Goal: Task Accomplishment & Management: Manage account settings

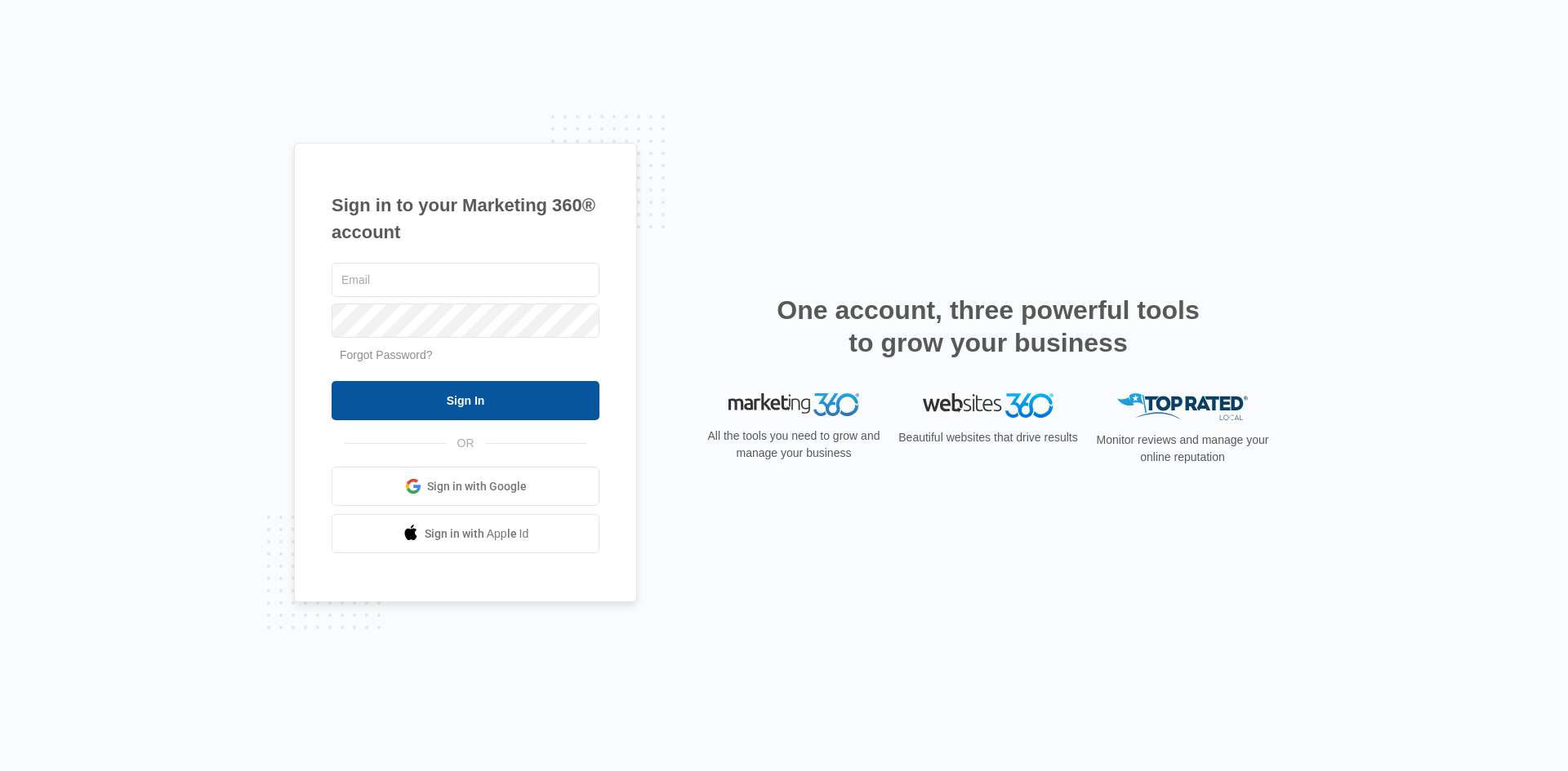
type input "[EMAIL_ADDRESS][DOMAIN_NAME]"
click at [478, 395] on input "Sign In" at bounding box center [465, 401] width 268 height 39
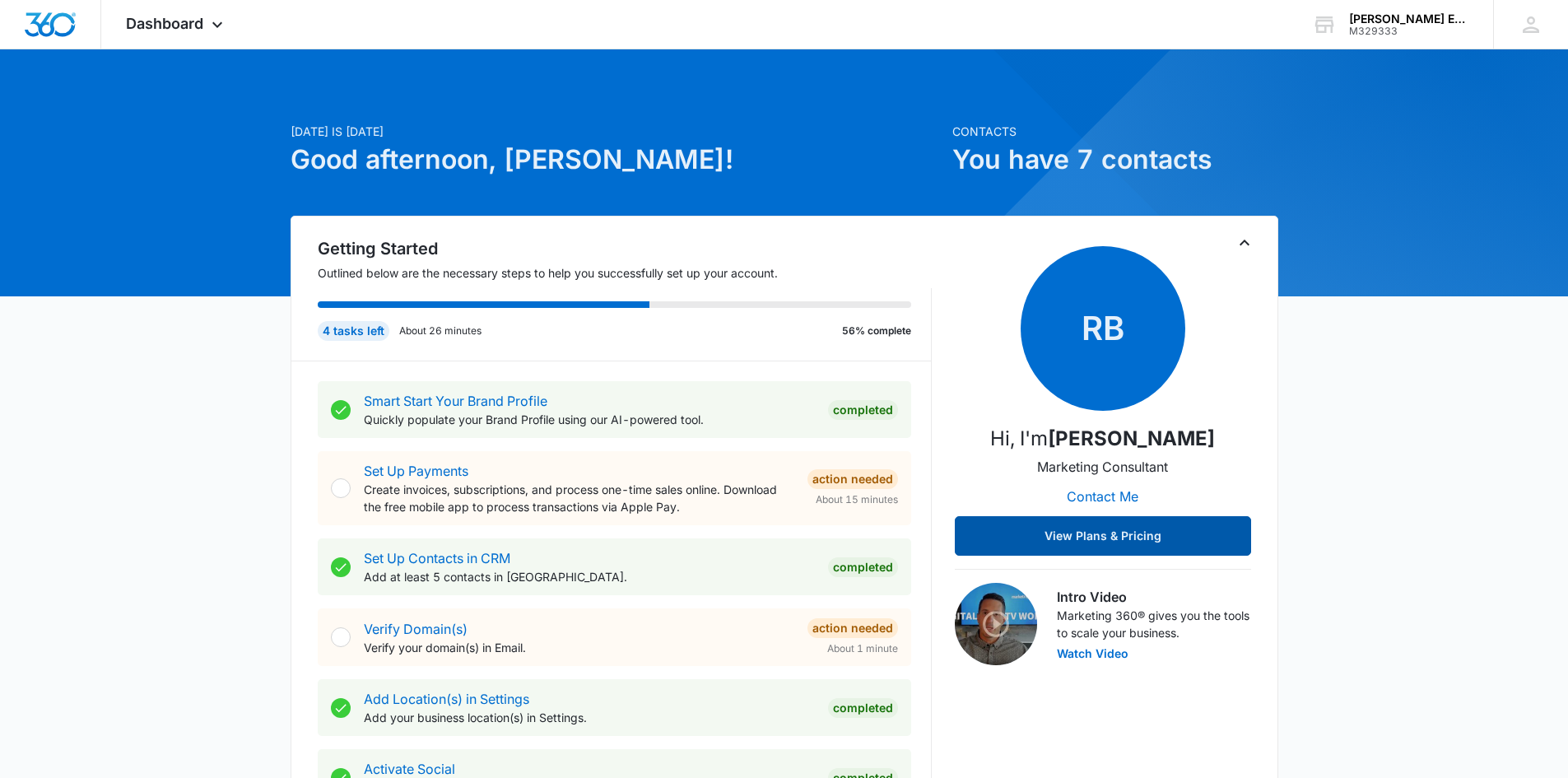
click at [1119, 542] on button "View Plans & Pricing" at bounding box center [1104, 536] width 297 height 39
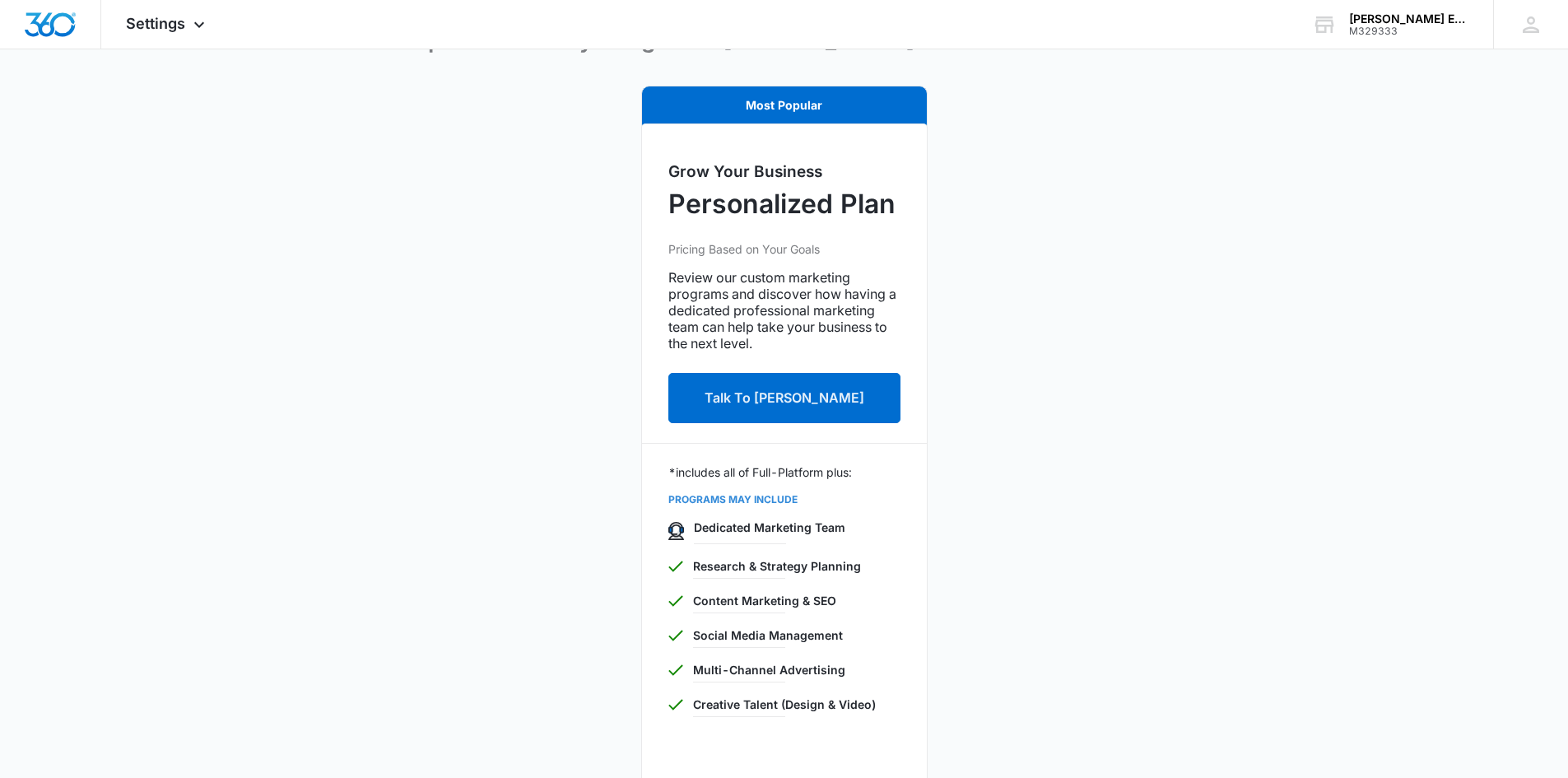
scroll to position [156, 0]
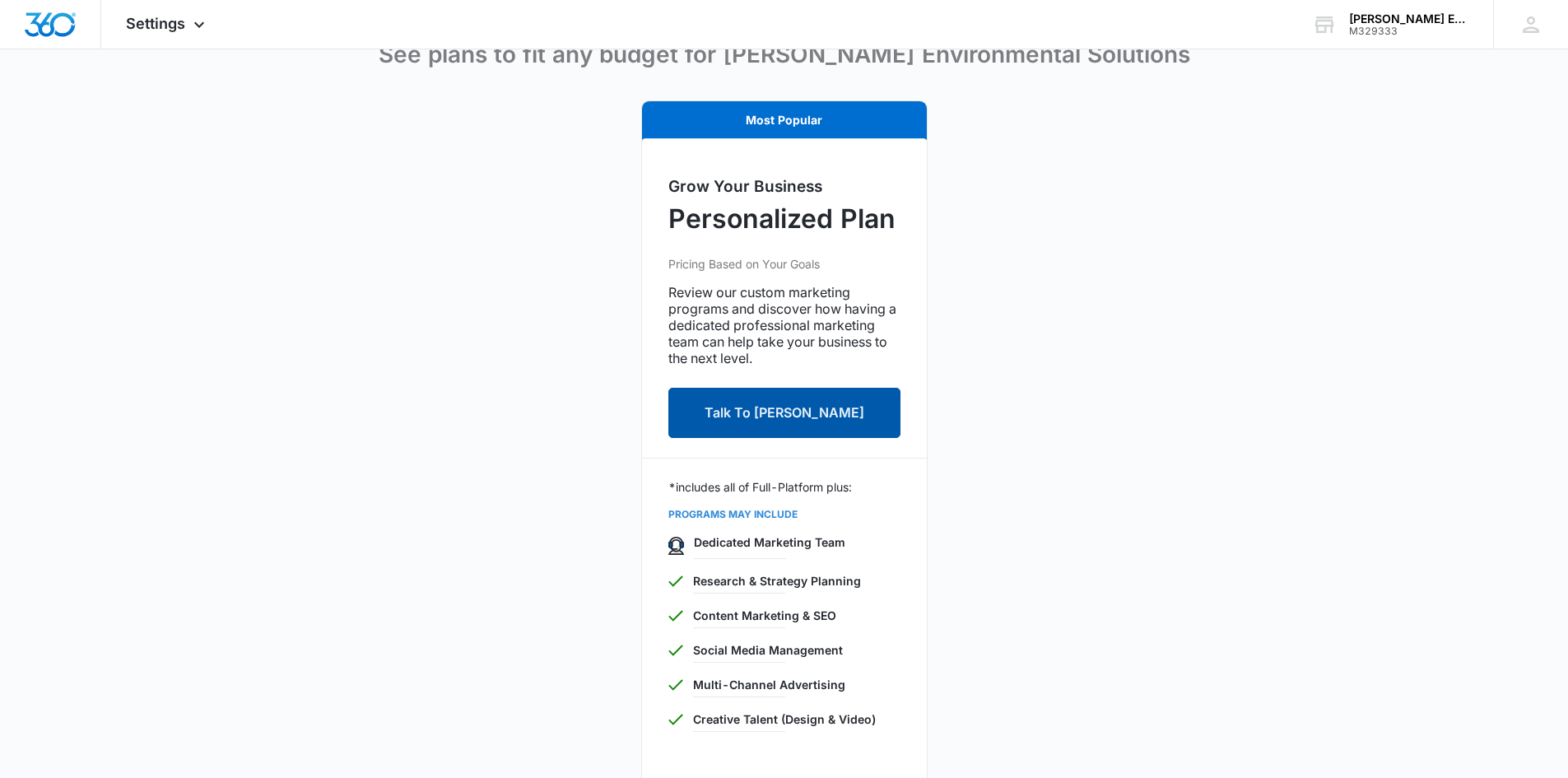
click at [762, 411] on button "Talk To Ryan Bullinger" at bounding box center [784, 413] width 232 height 51
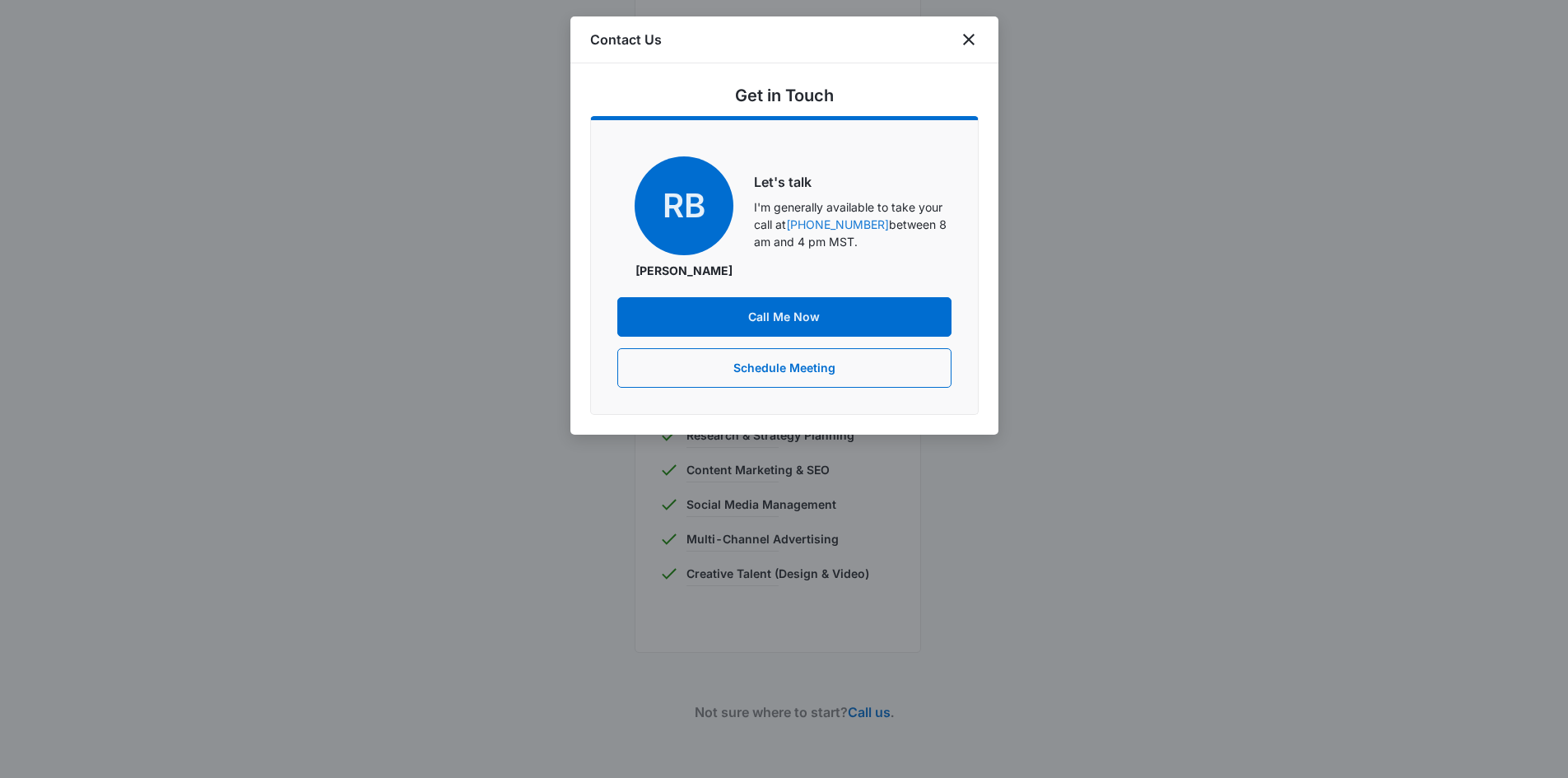
scroll to position [320, 0]
click at [965, 38] on icon "close" at bounding box center [968, 39] width 20 height 20
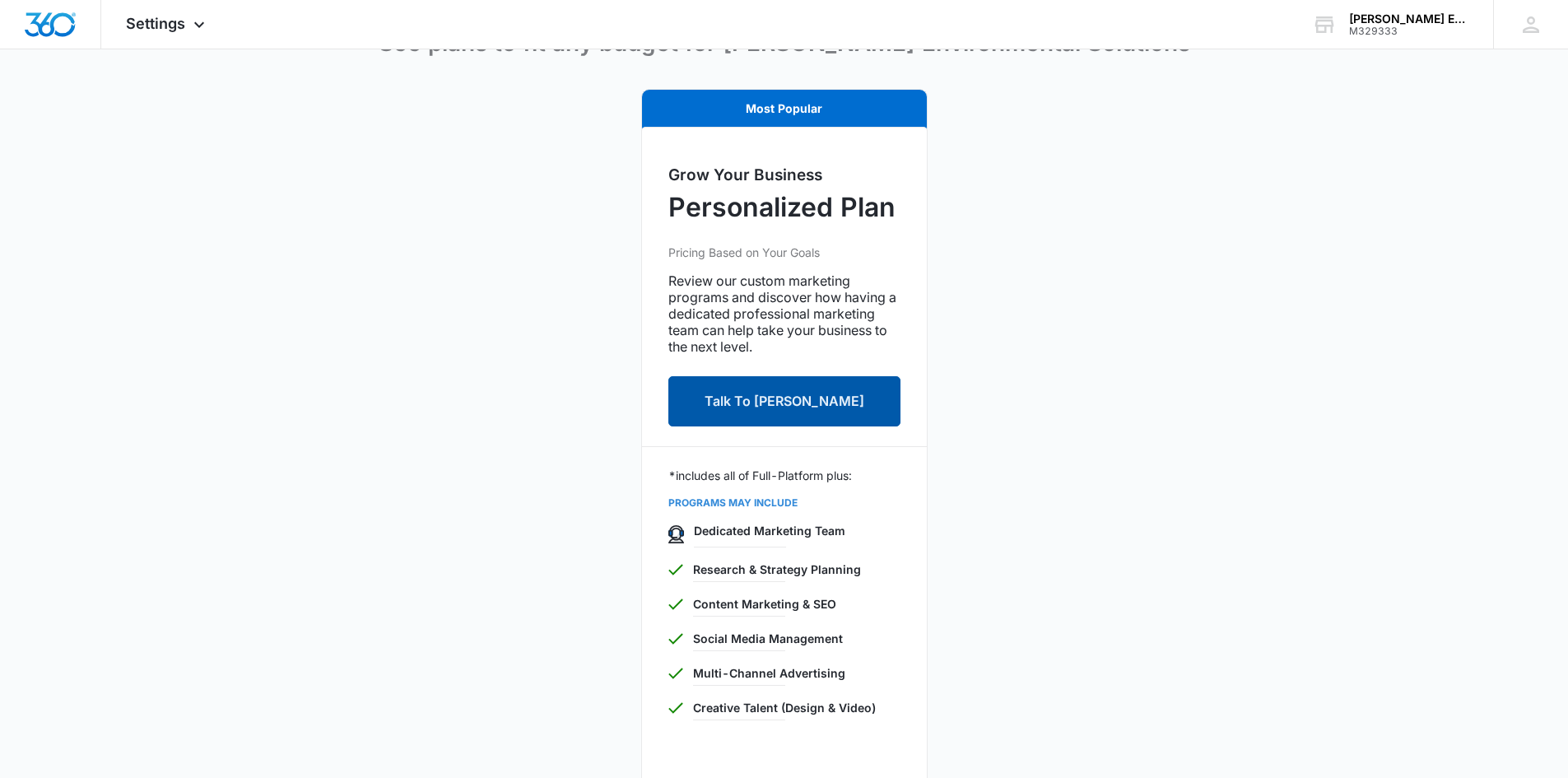
scroll to position [0, 0]
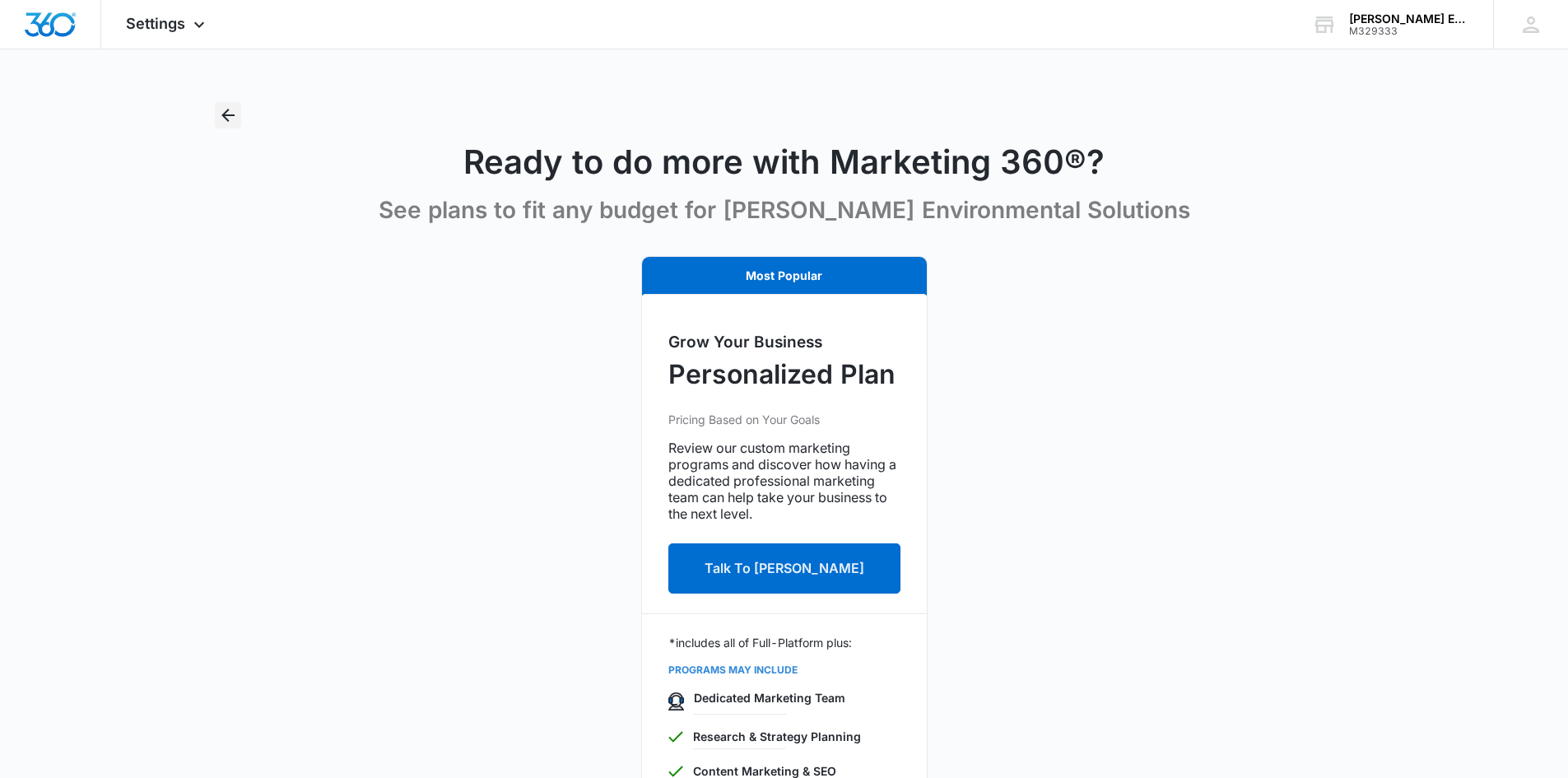
click at [229, 125] on button "Back" at bounding box center [228, 115] width 26 height 26
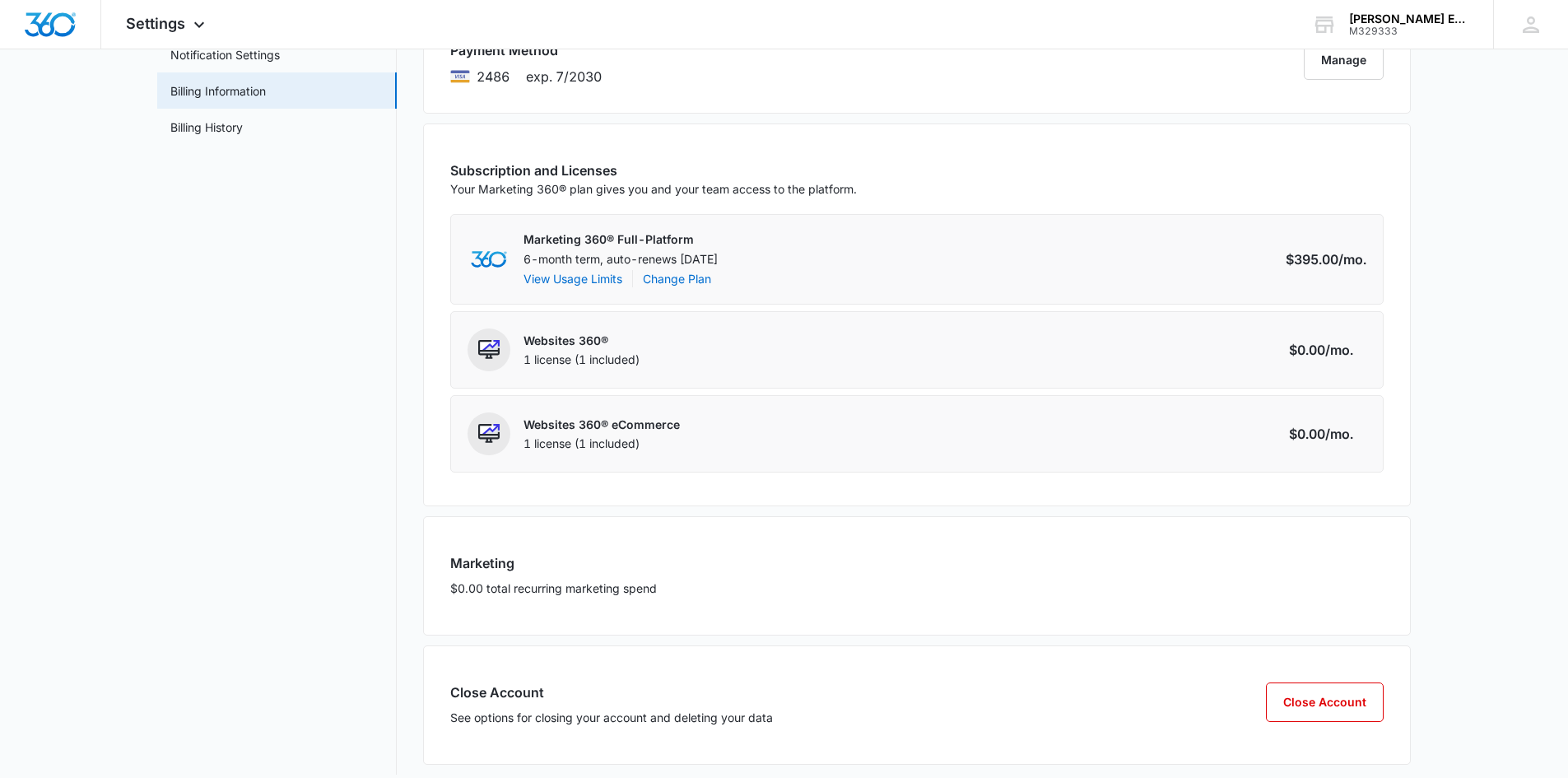
scroll to position [192, 0]
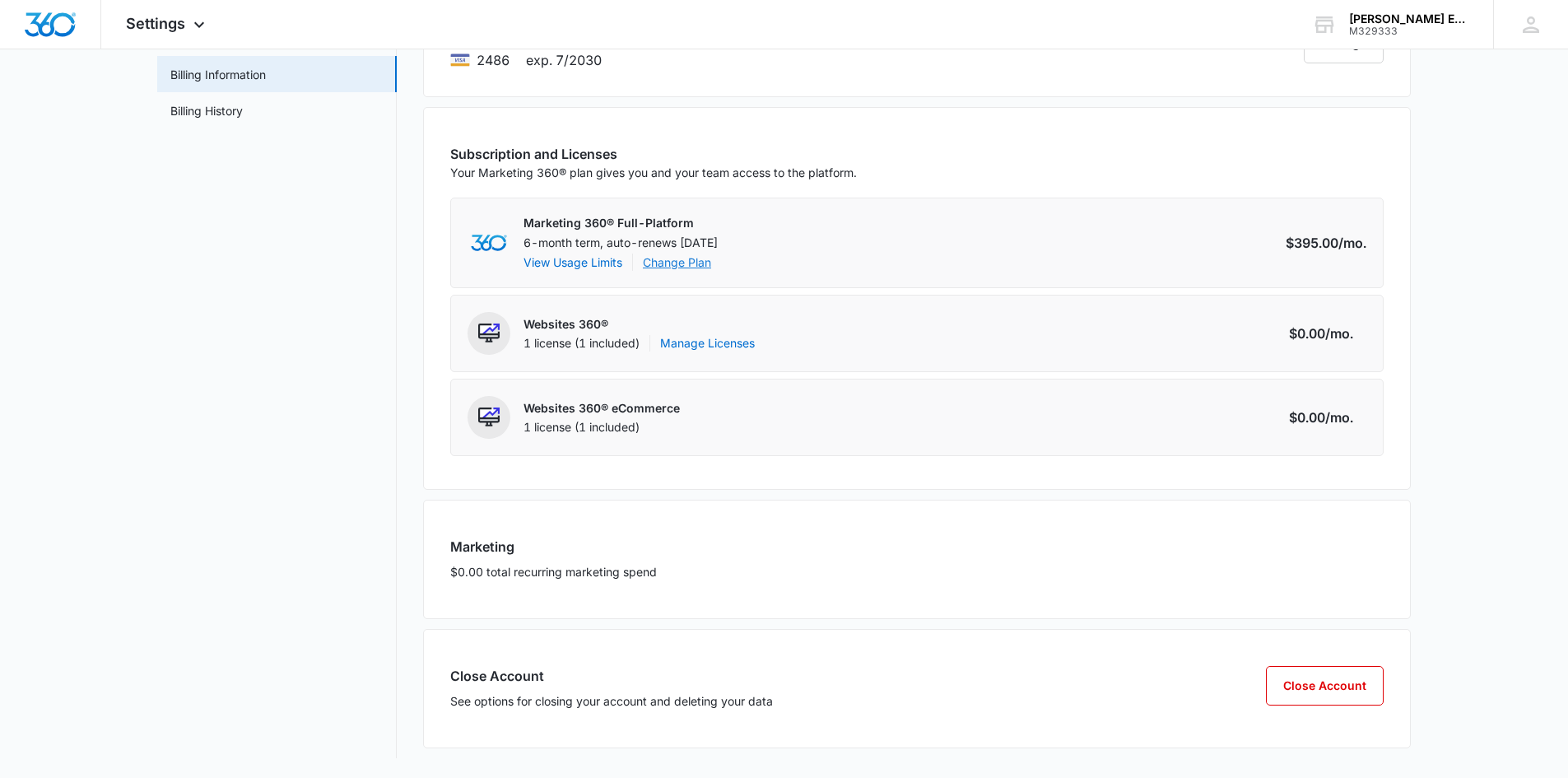
click at [681, 262] on link "Change Plan" at bounding box center [677, 262] width 69 height 17
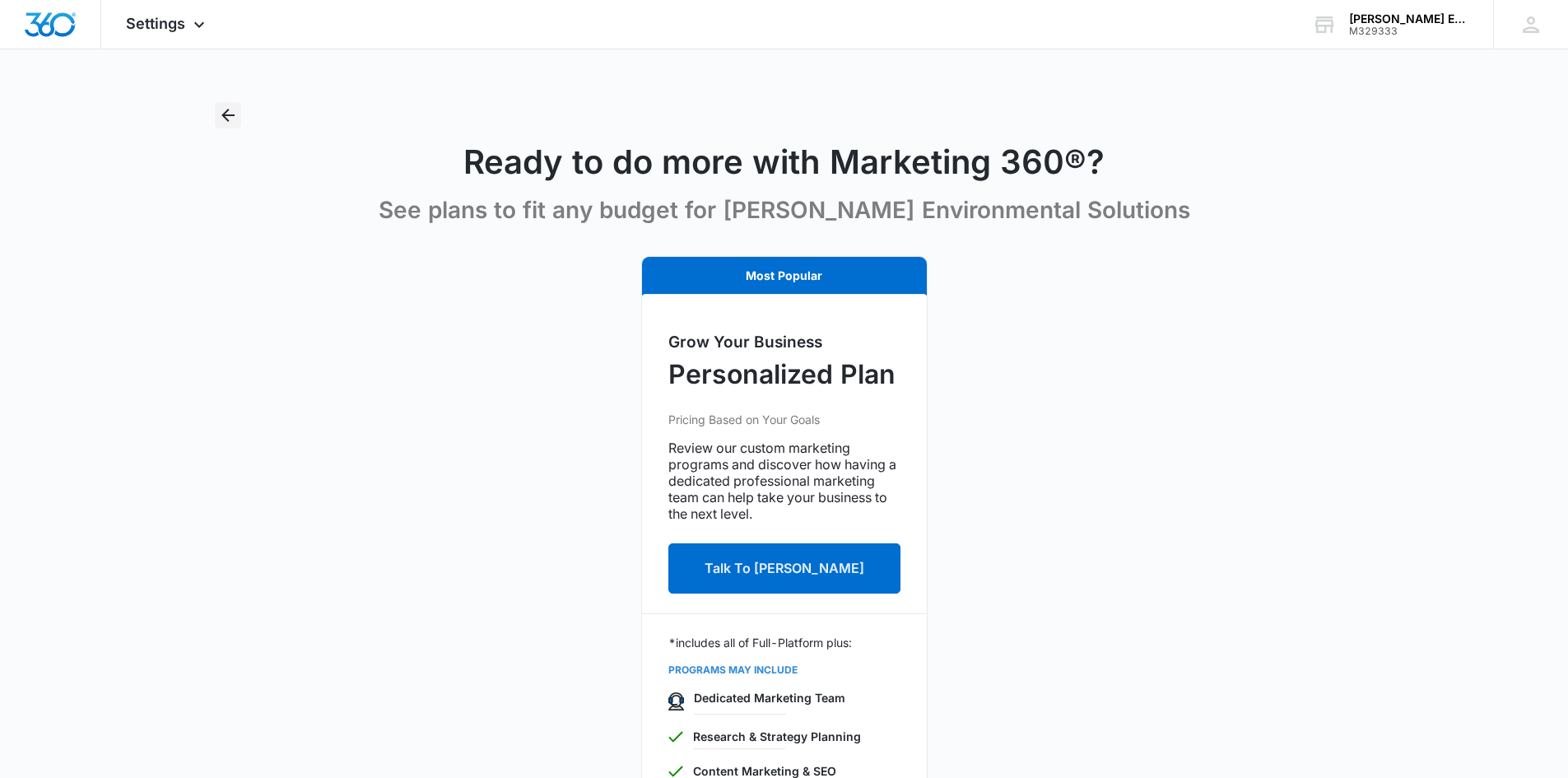
click at [225, 122] on icon "Back" at bounding box center [228, 114] width 20 height 20
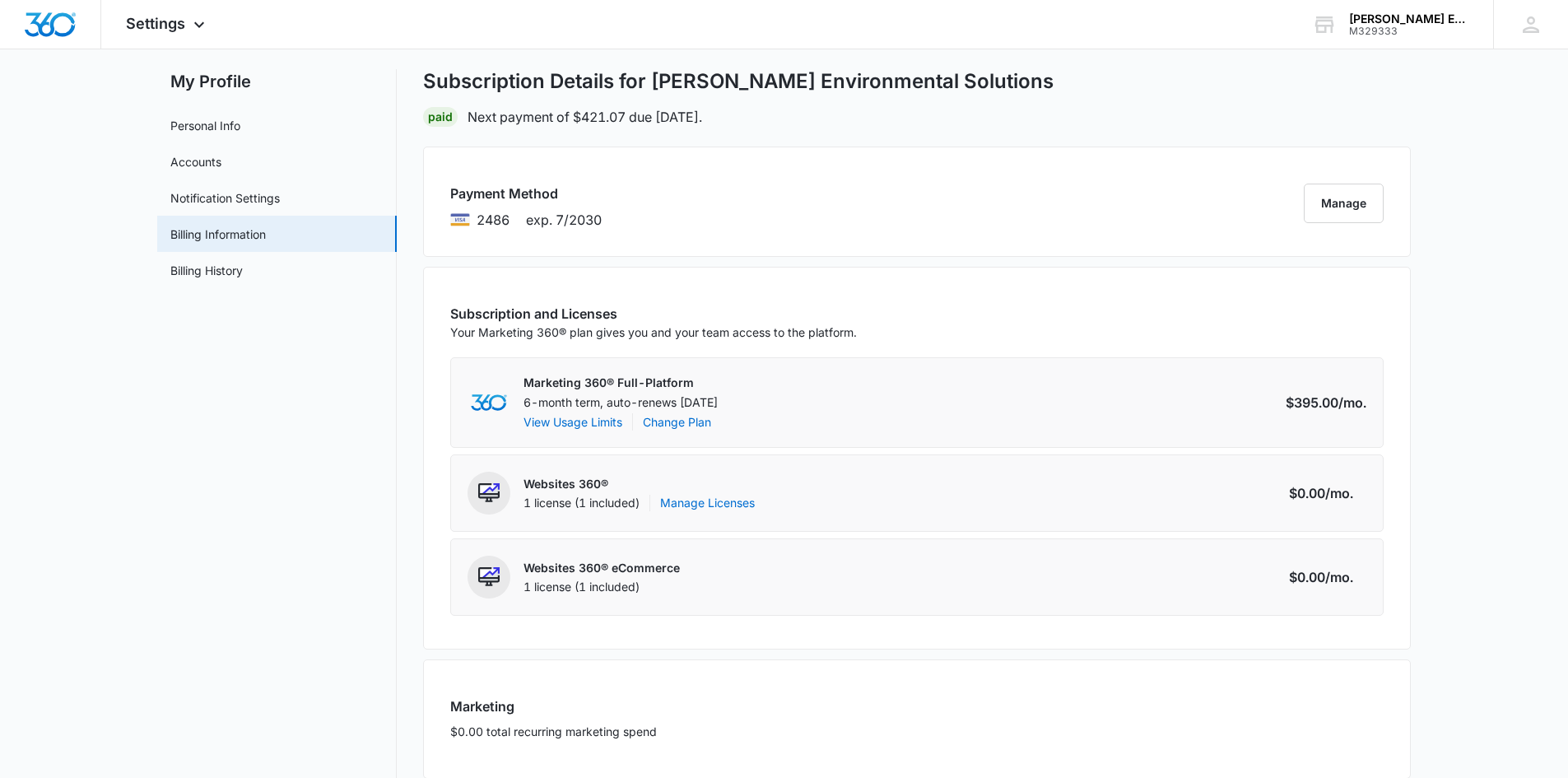
scroll to position [83, 0]
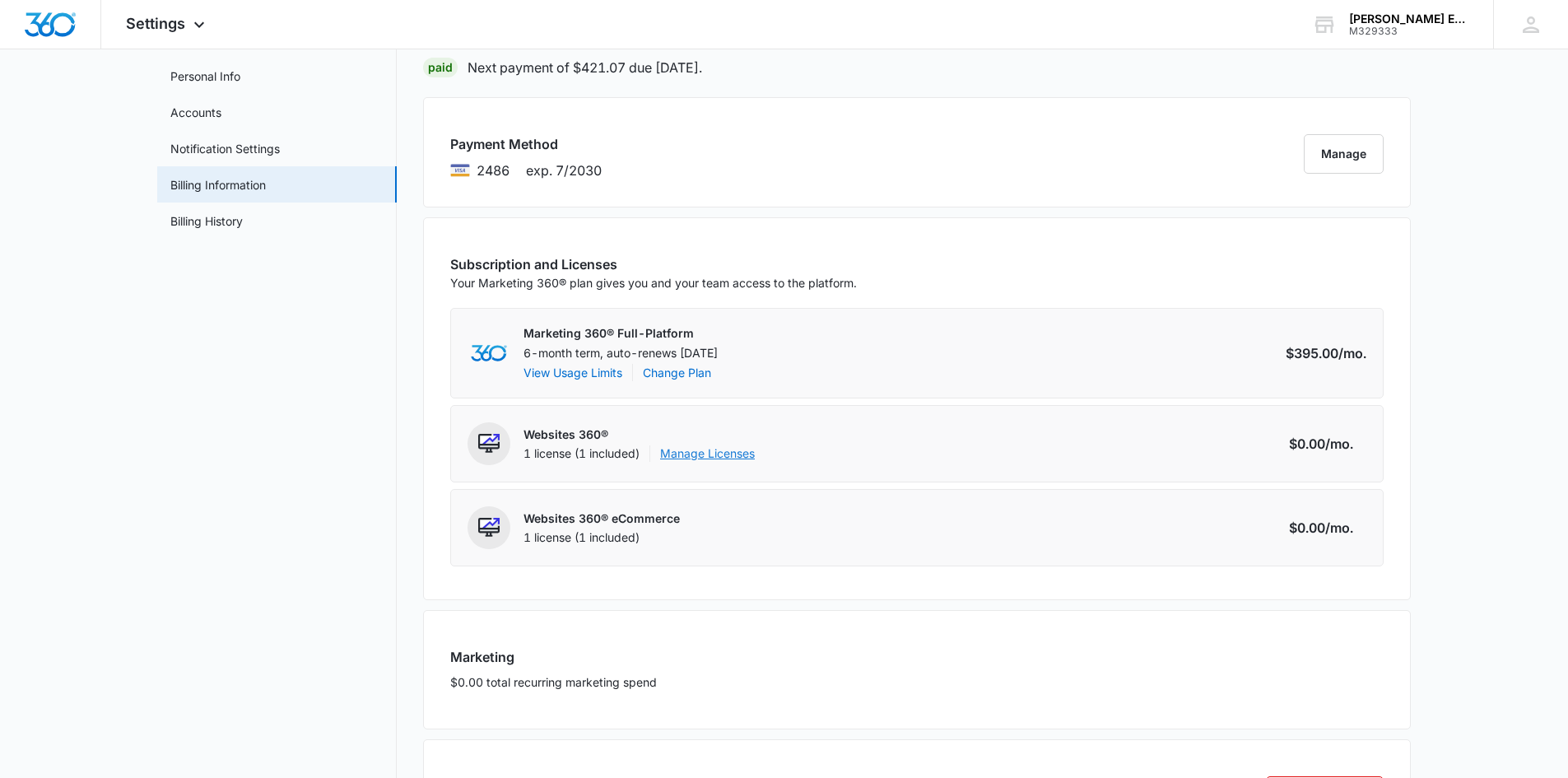
click at [736, 455] on link "Manage Licenses" at bounding box center [708, 454] width 95 height 17
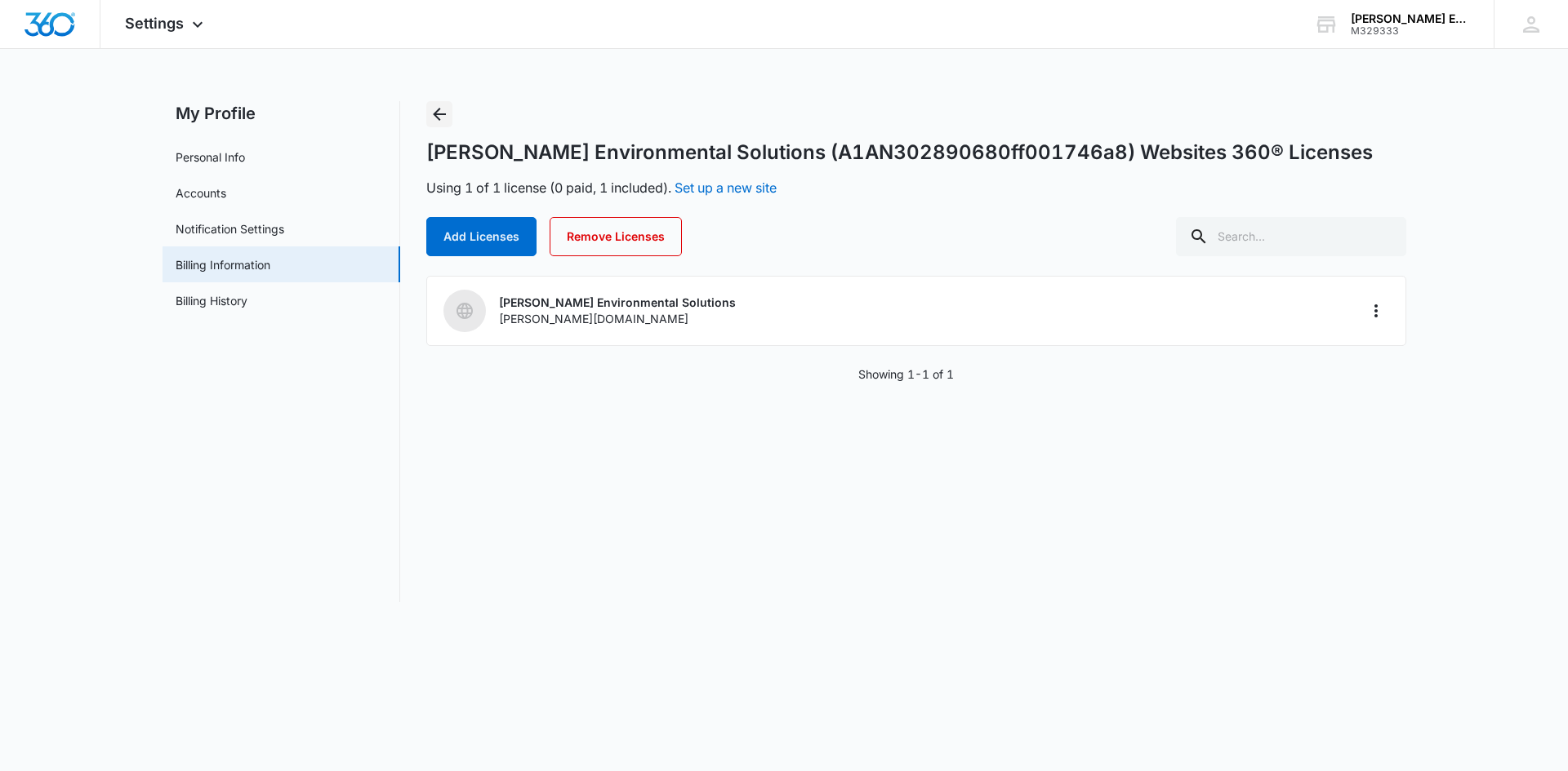
click at [442, 113] on icon "Back" at bounding box center [438, 113] width 20 height 20
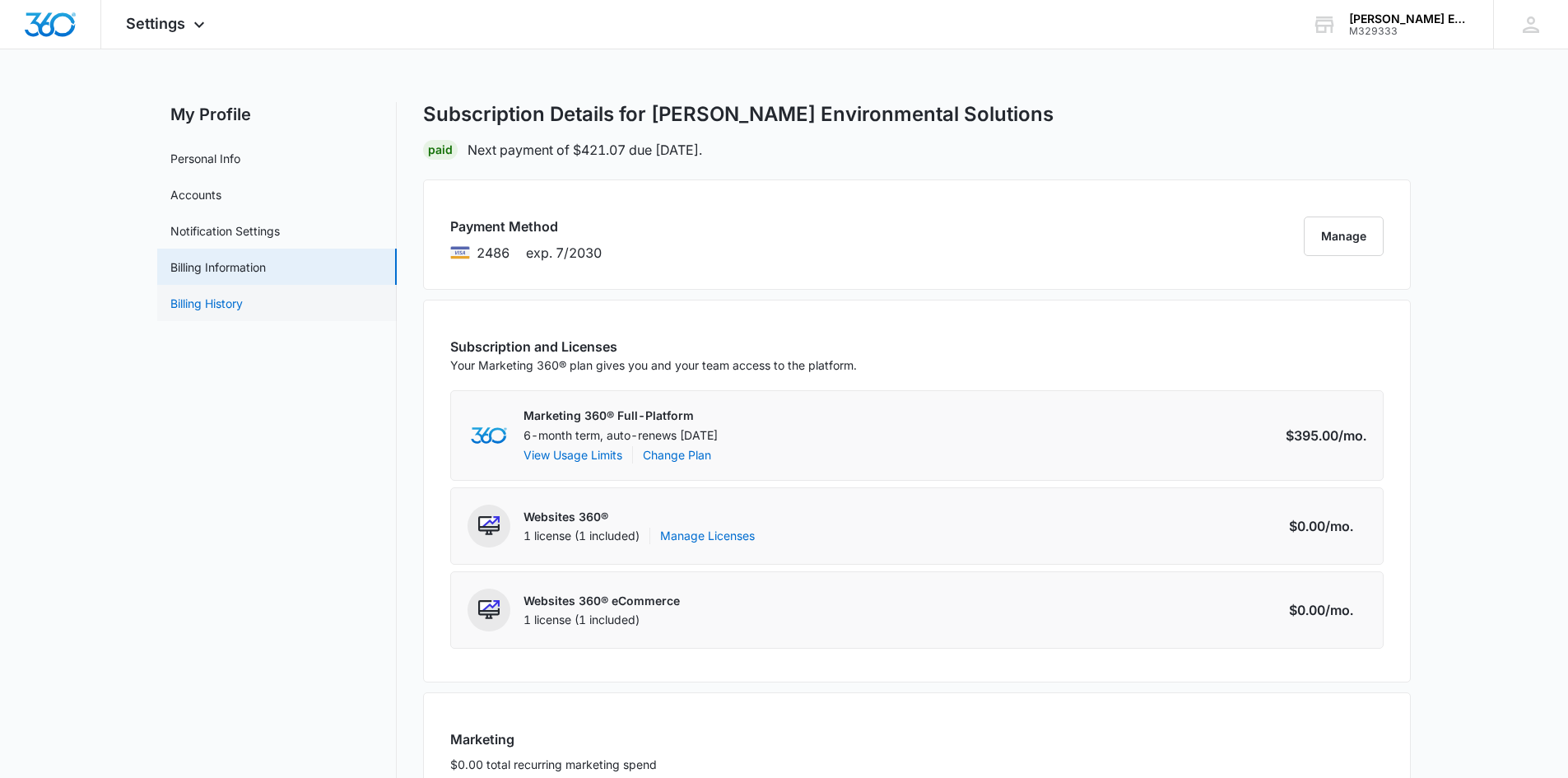
click at [221, 313] on link "Billing History" at bounding box center [206, 303] width 72 height 17
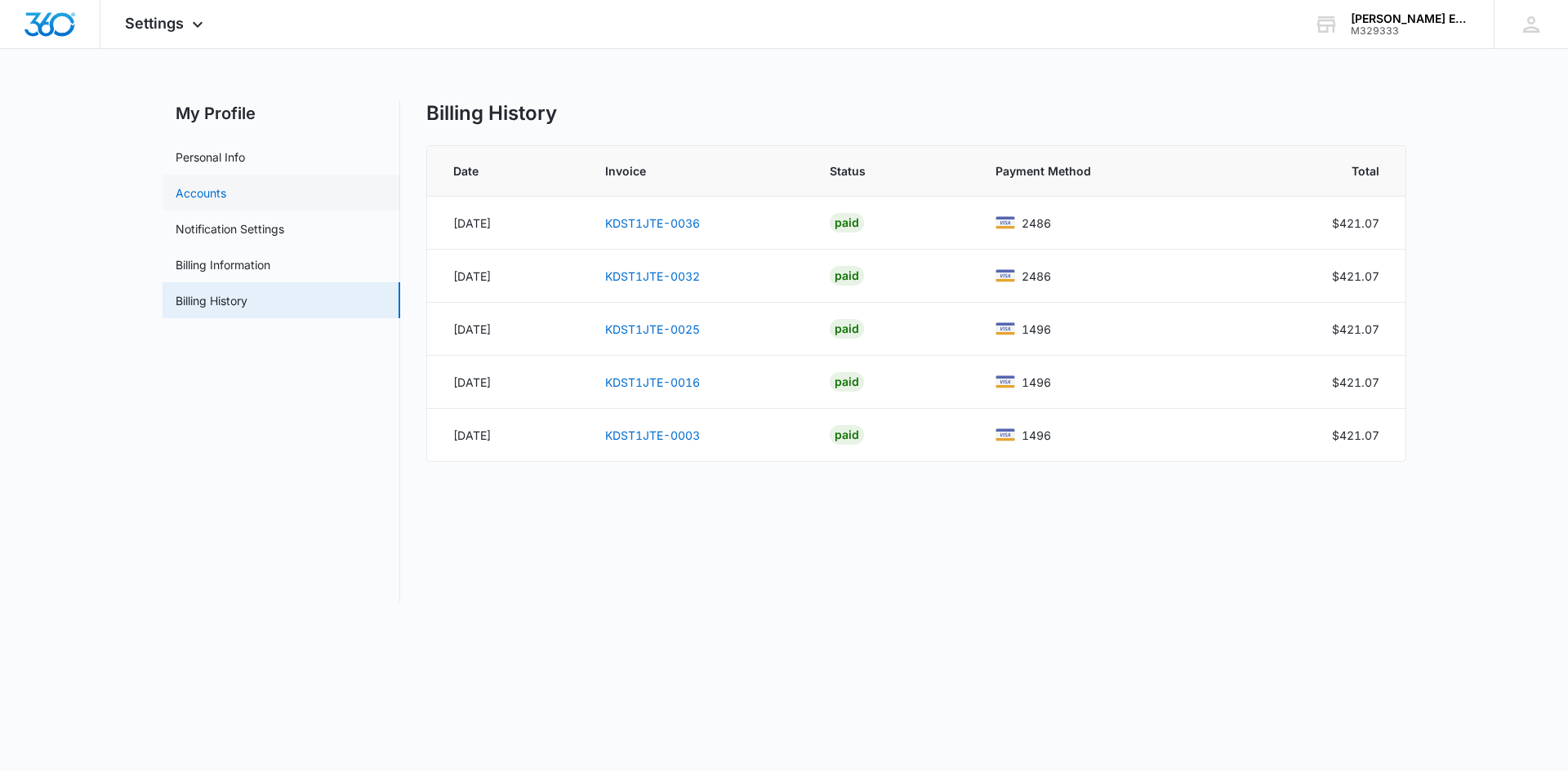
click at [216, 197] on link "Accounts" at bounding box center [201, 193] width 50 height 17
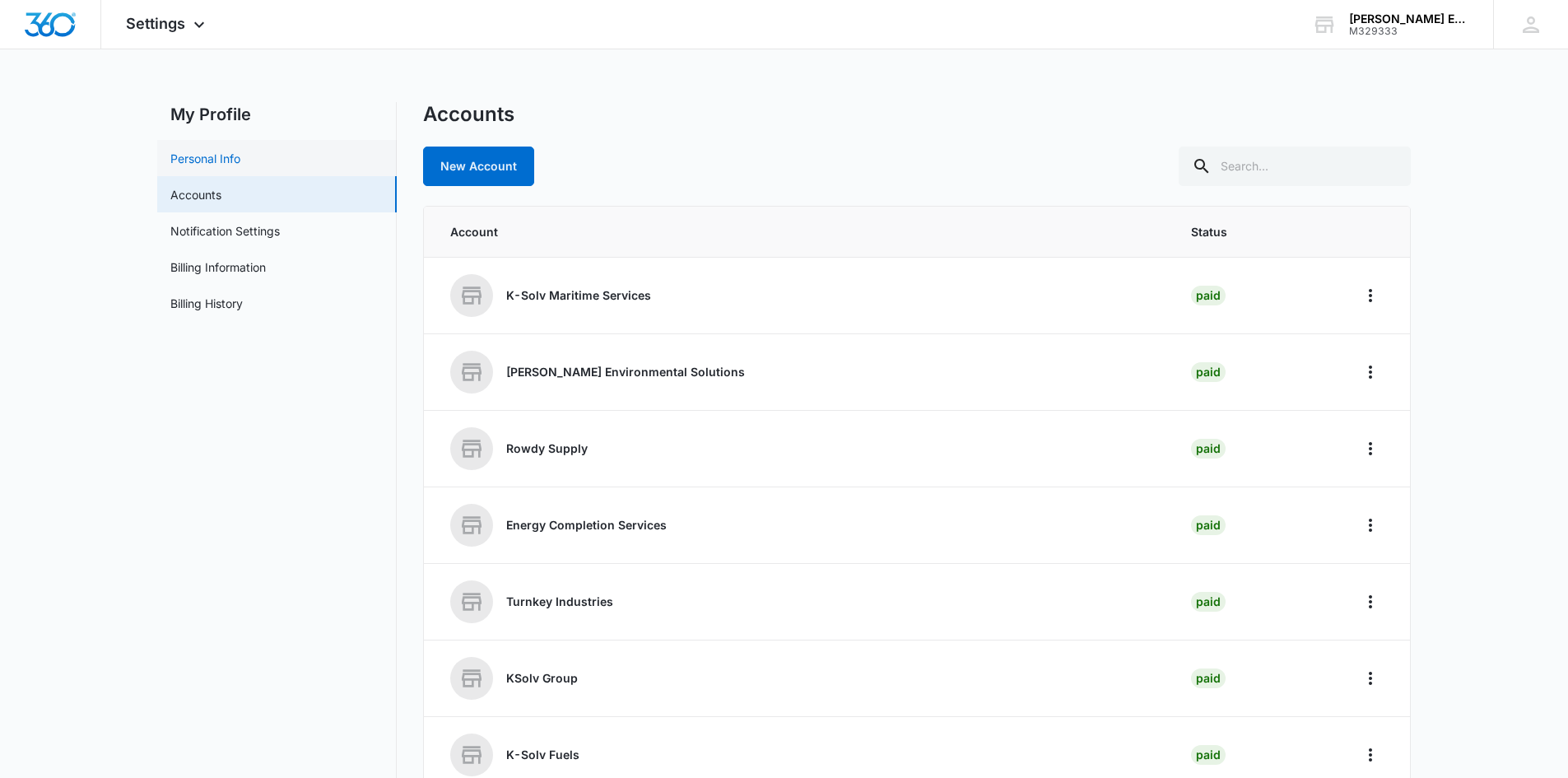
click at [195, 155] on link "Personal Info" at bounding box center [206, 159] width 70 height 17
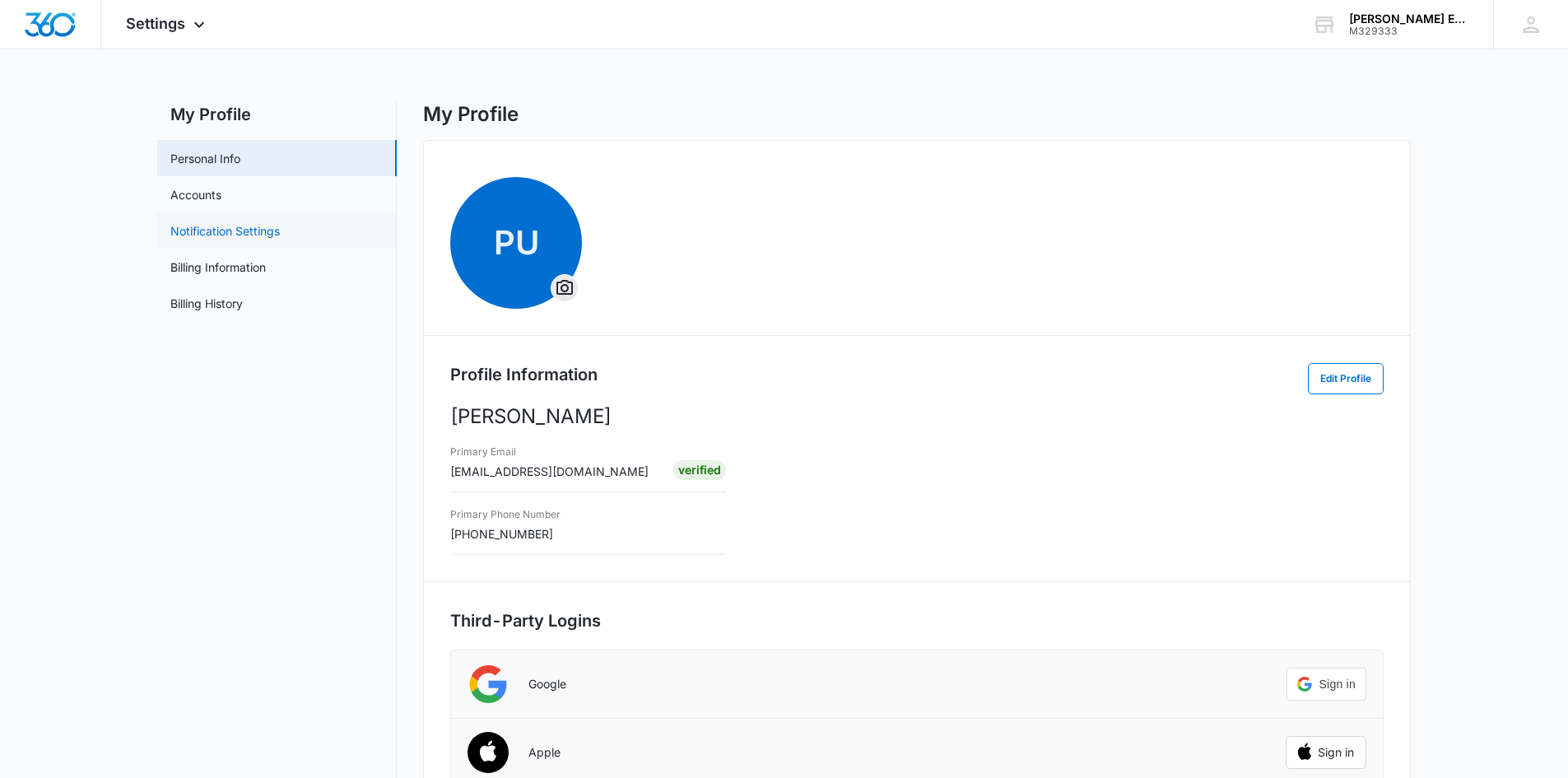
click at [218, 236] on link "Notification Settings" at bounding box center [225, 231] width 110 height 17
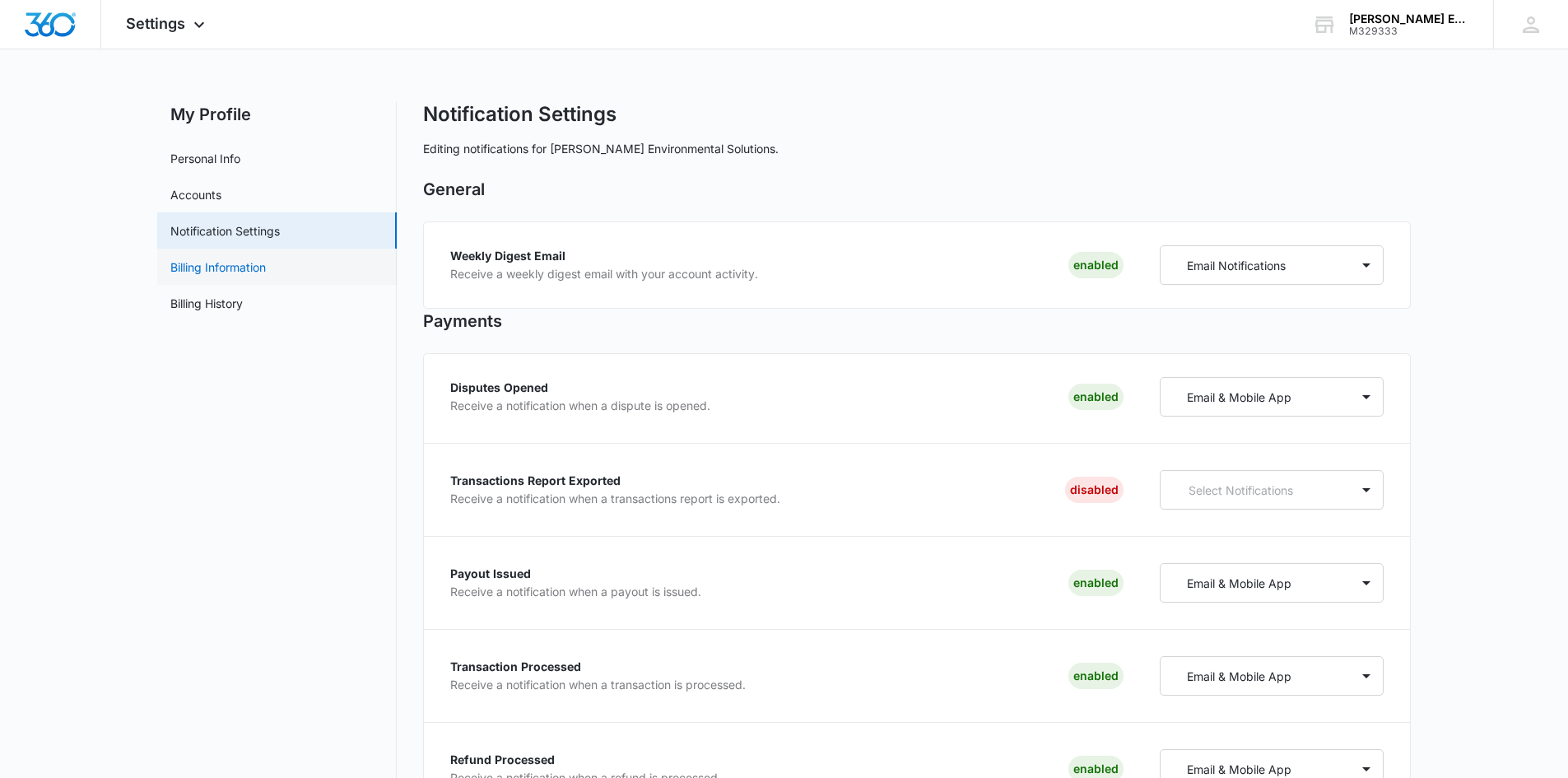
click at [266, 266] on link "Billing Information" at bounding box center [219, 267] width 96 height 17
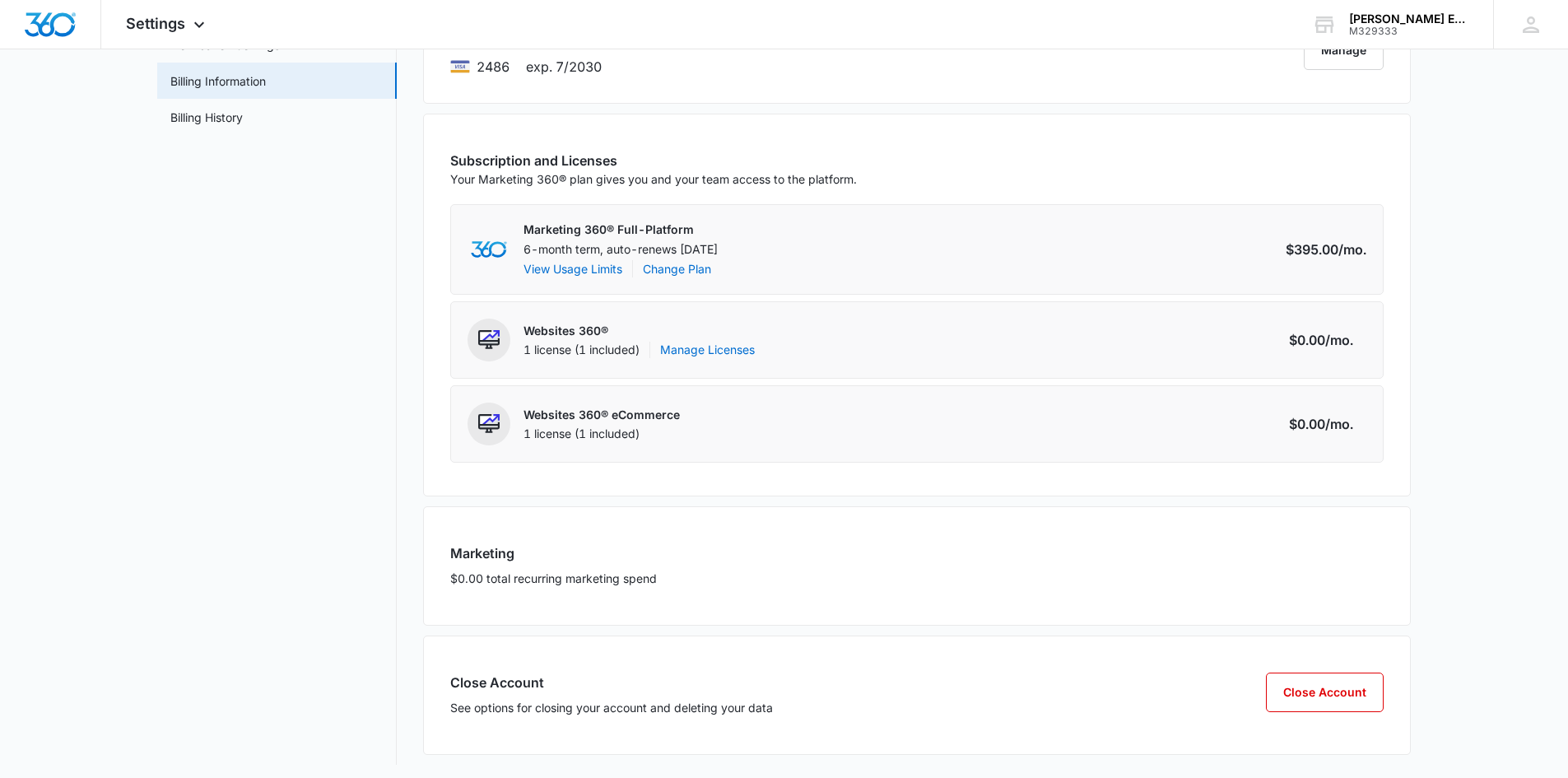
scroll to position [192, 0]
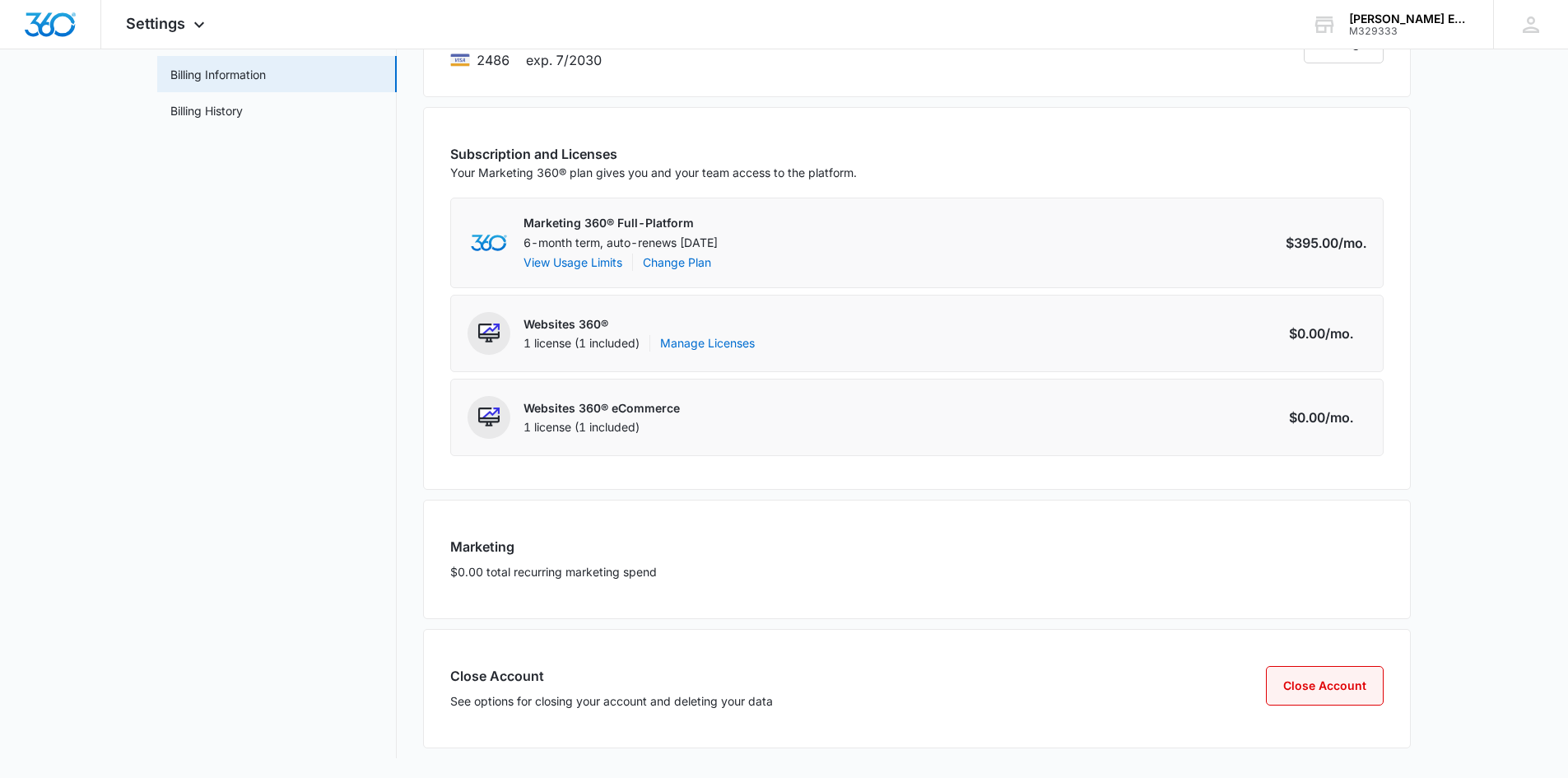
click at [1340, 694] on button "Close Account" at bounding box center [1324, 686] width 117 height 39
